Goal: Transaction & Acquisition: Purchase product/service

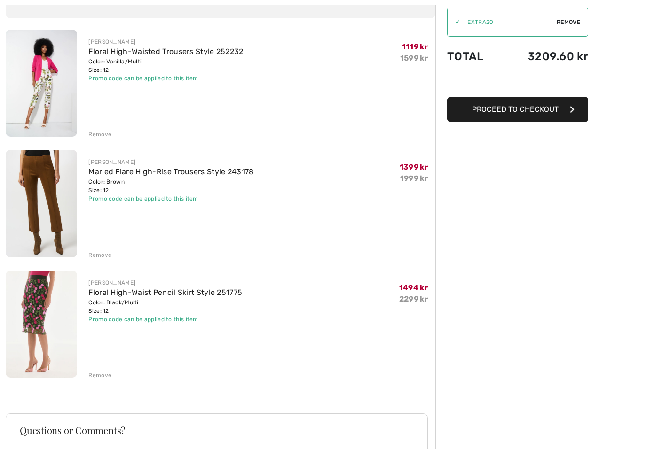
scroll to position [105, 0]
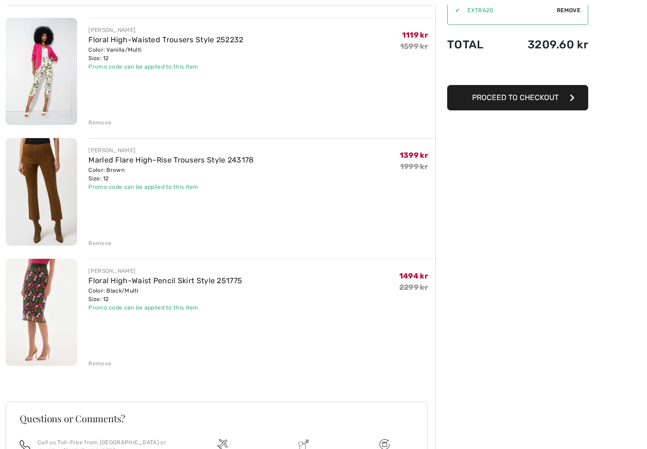
click at [28, 305] on img at bounding box center [41, 312] width 71 height 107
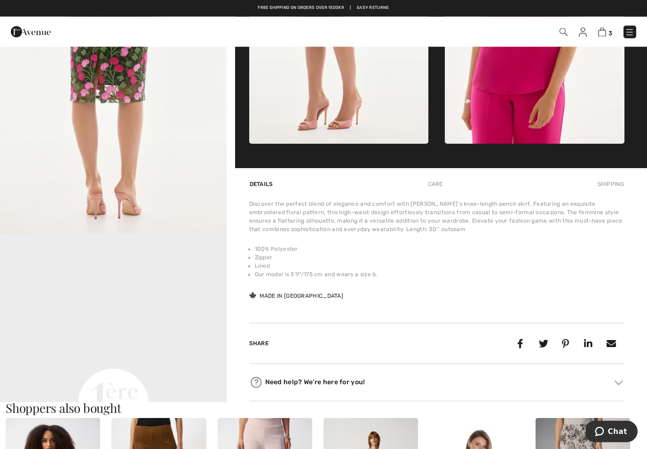
scroll to position [510, 0]
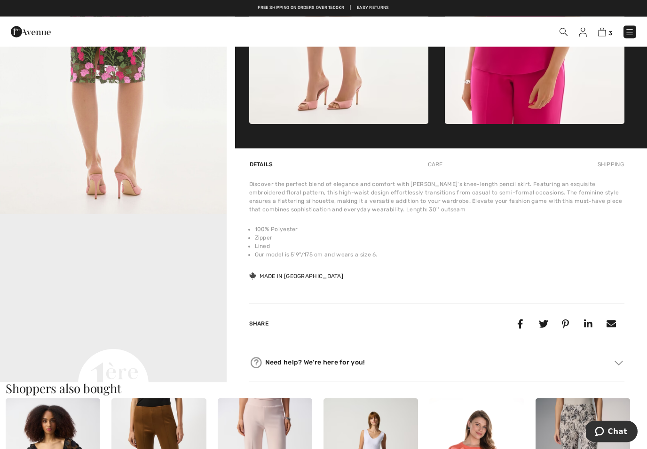
click at [167, 329] on video "Your browser does not support the video tag." at bounding box center [113, 271] width 227 height 113
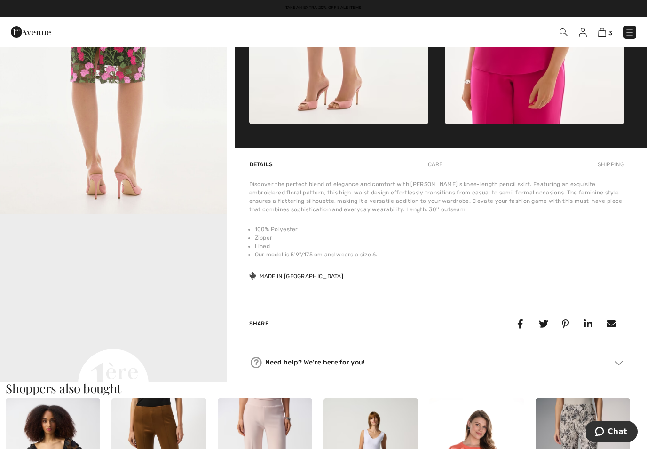
click at [621, 363] on img at bounding box center [618, 363] width 8 height 5
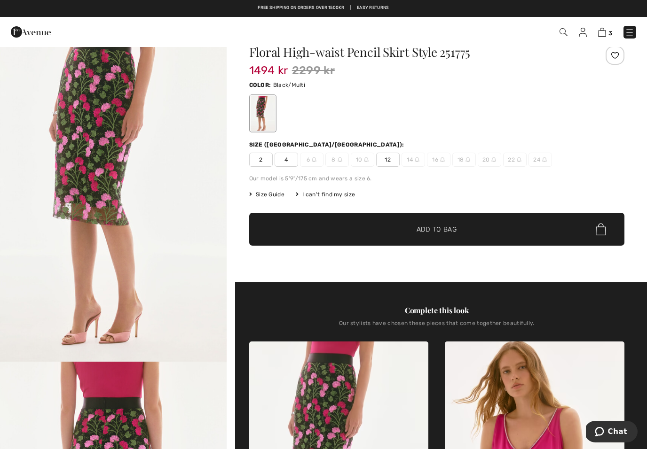
scroll to position [0, 0]
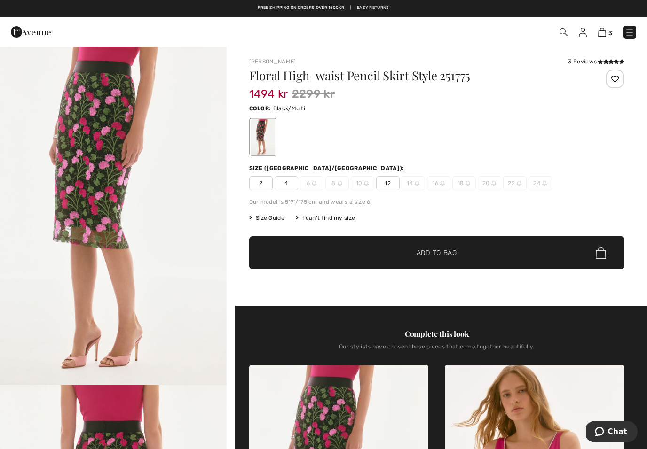
click at [605, 32] on img at bounding box center [602, 32] width 8 height 9
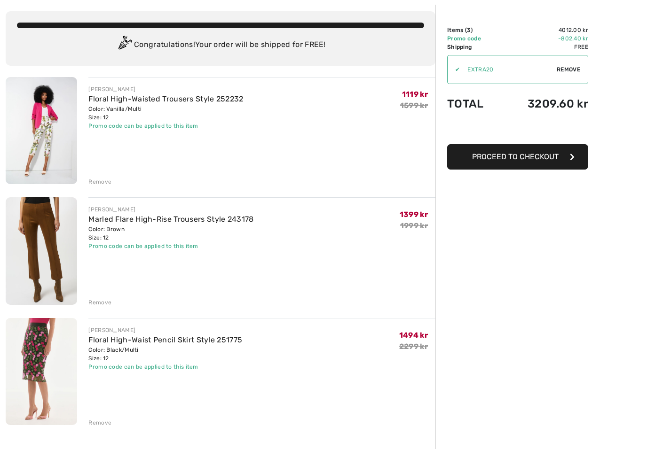
scroll to position [47, 0]
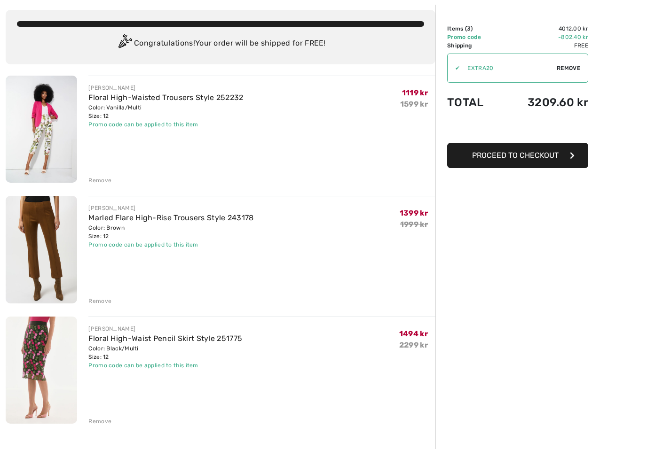
click at [40, 249] on img at bounding box center [41, 250] width 71 height 107
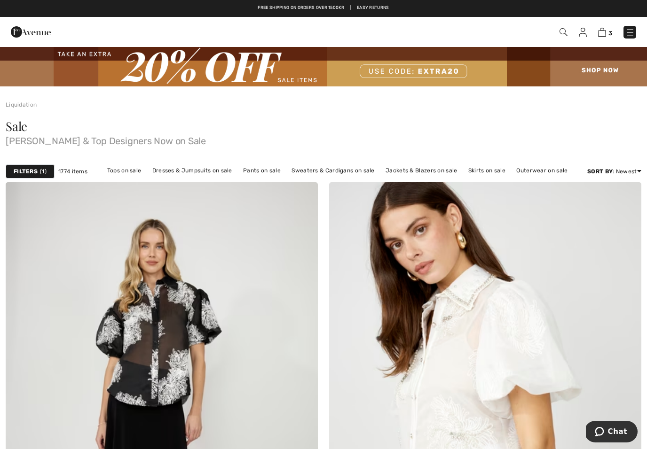
click at [606, 30] on img at bounding box center [602, 32] width 8 height 9
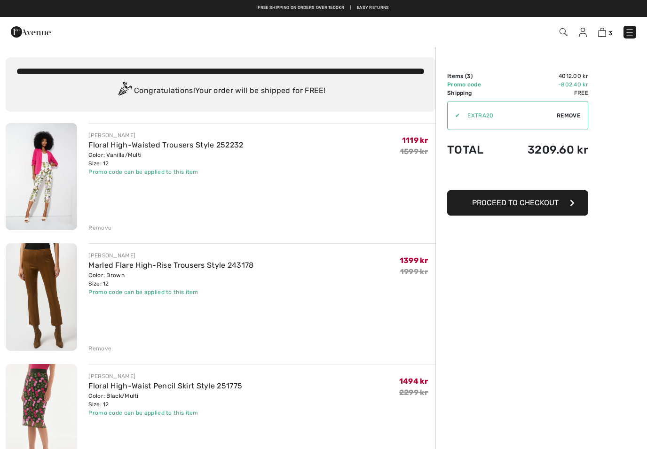
click at [330, 314] on div "JOSEPH RIBKOFF Marled Flare High-Rise Trousers Style 243178 Color: Brown Size: …" at bounding box center [261, 298] width 347 height 109
click at [46, 302] on img at bounding box center [41, 297] width 71 height 107
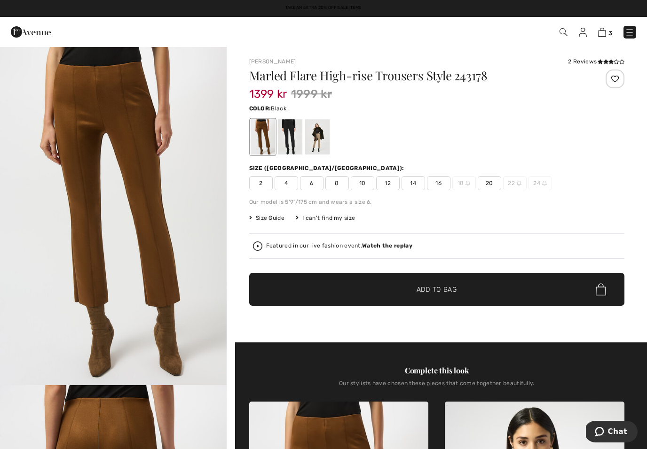
click at [295, 145] on div at bounding box center [289, 136] width 24 height 35
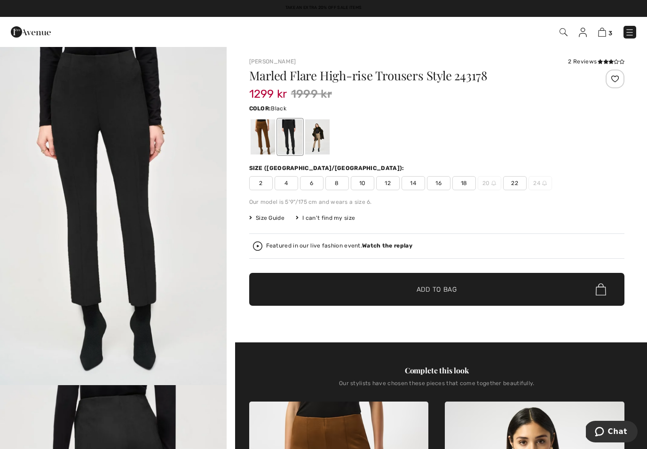
click at [322, 141] on div at bounding box center [317, 136] width 24 height 35
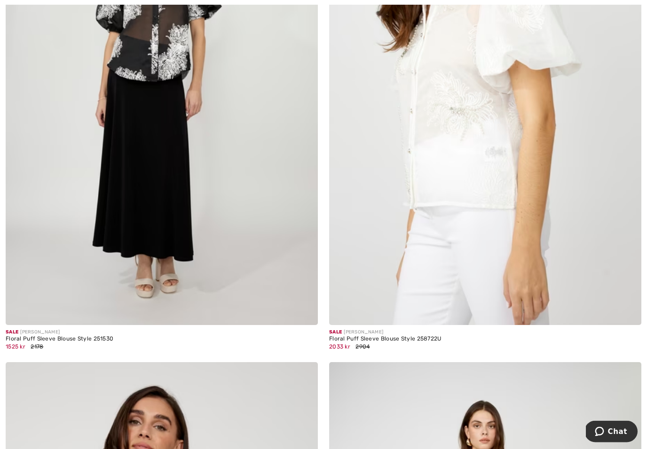
scroll to position [319, 0]
